Goal: Task Accomplishment & Management: Manage account settings

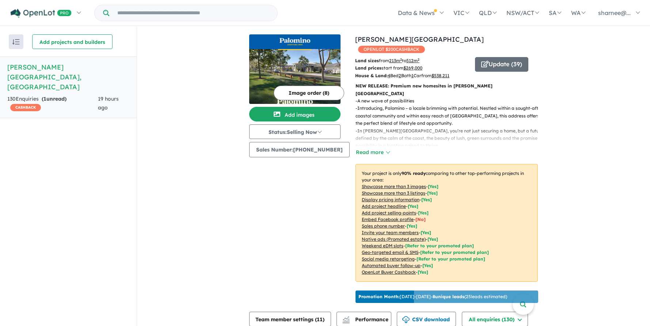
scroll to position [292, 0]
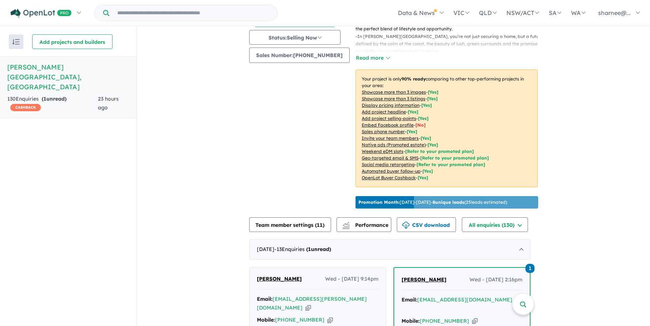
scroll to position [1, 0]
